Goal: Task Accomplishment & Management: Manage account settings

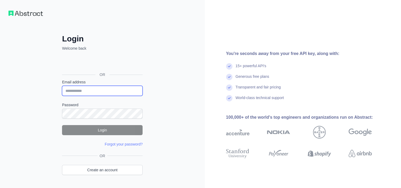
type input "**********"
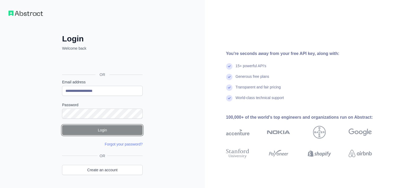
click at [102, 132] on button "Login" at bounding box center [102, 130] width 81 height 10
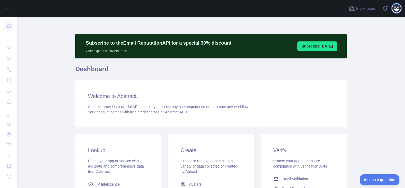
click at [397, 8] on icon "button" at bounding box center [397, 8] width 5 height 5
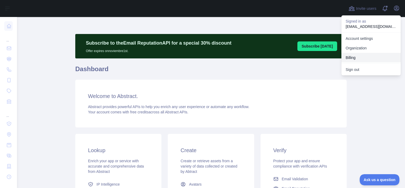
click at [358, 58] on button "Billing" at bounding box center [371, 58] width 59 height 10
